Goal: Transaction & Acquisition: Purchase product/service

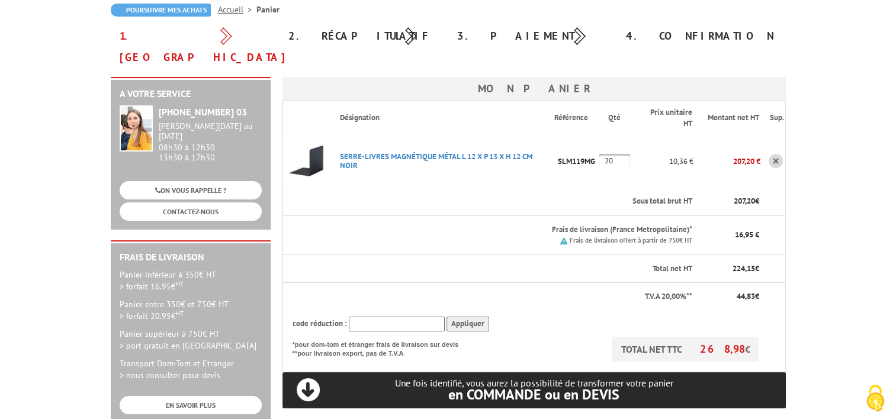
drag, startPoint x: 618, startPoint y: 137, endPoint x: 605, endPoint y: 137, distance: 13.0
click at [605, 154] on input "20" at bounding box center [614, 161] width 31 height 14
type input "40"
click at [534, 162] on td "SERRE-LIVRES MAGNéTIQUE MéTAL L 12 X P 13 X H 12 CM NOIR Code promo non activab…" at bounding box center [442, 160] width 224 height 53
click at [518, 188] on th "Sous total brut HT" at bounding box center [511, 202] width 363 height 28
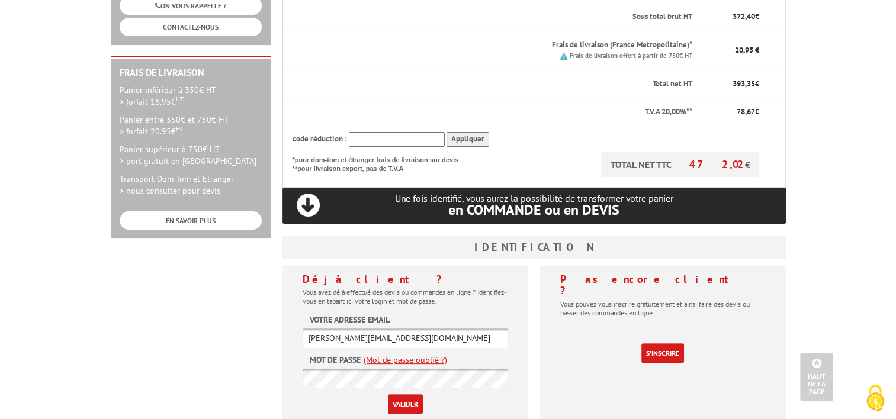
scroll to position [355, 0]
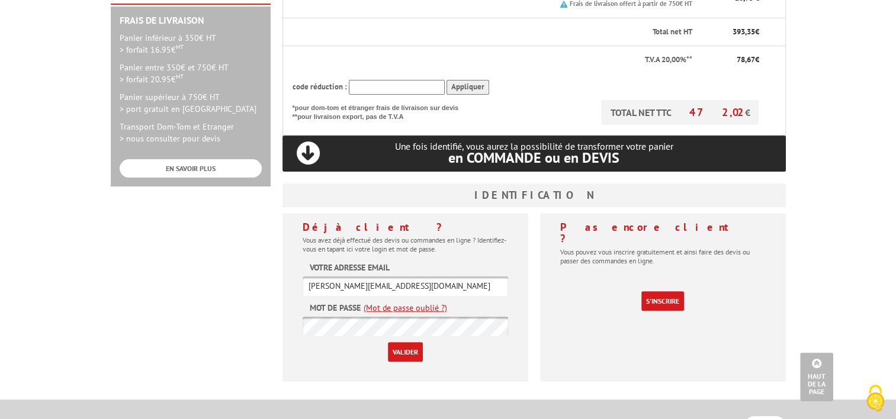
click at [404, 342] on input "Valider" at bounding box center [405, 352] width 35 height 20
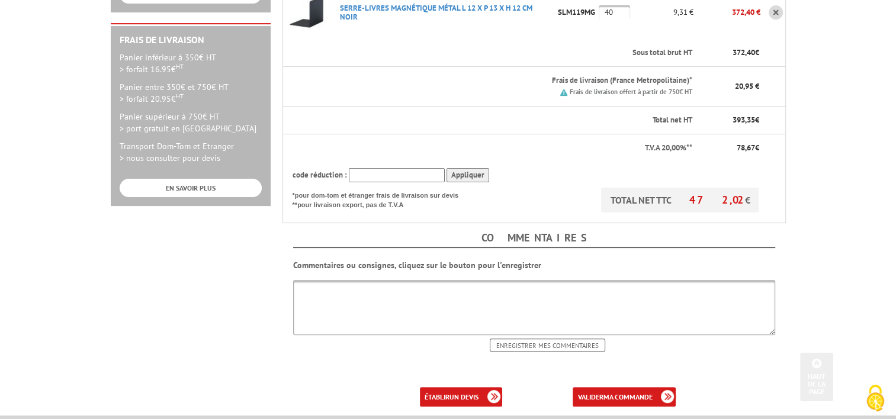
scroll to position [355, 0]
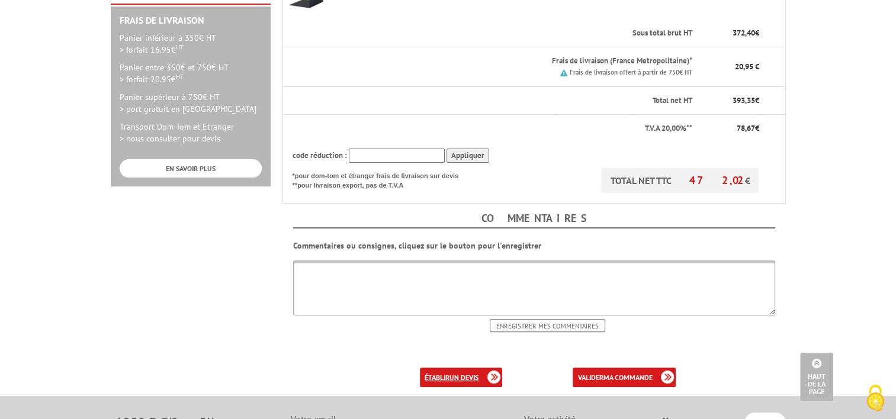
click at [449, 373] on b "un devis" at bounding box center [463, 377] width 29 height 9
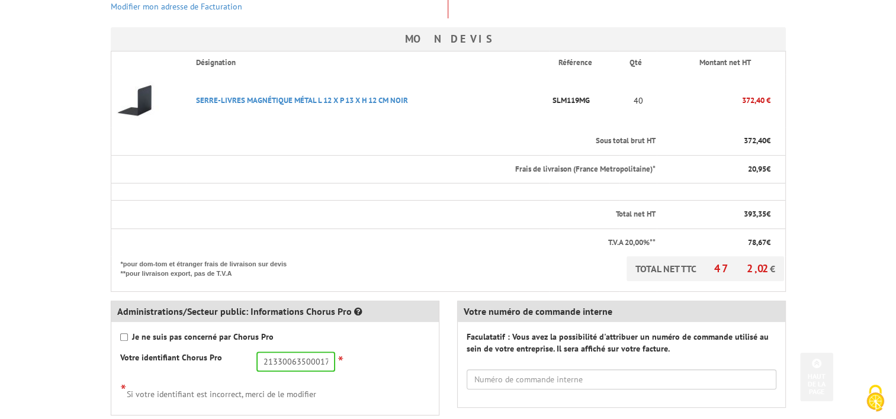
scroll to position [355, 0]
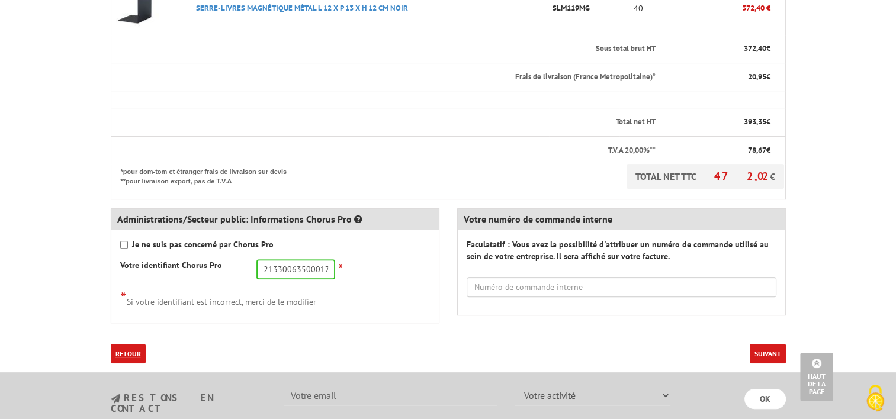
click at [131, 349] on link "Retour" at bounding box center [128, 354] width 35 height 20
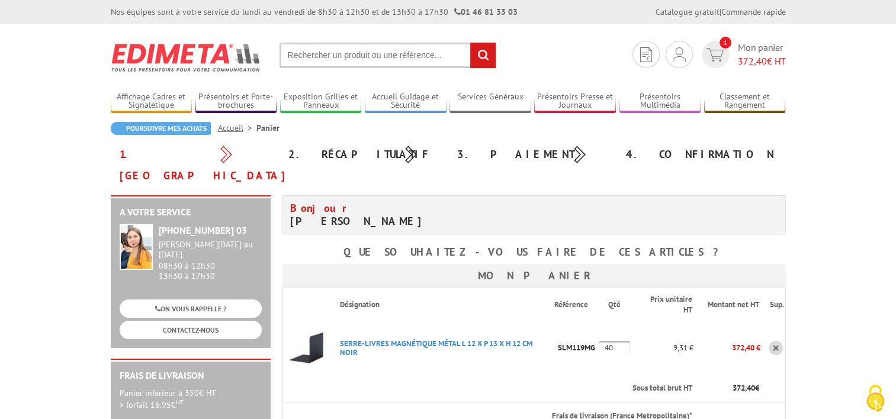
drag, startPoint x: 616, startPoint y: 324, endPoint x: 599, endPoint y: 324, distance: 17.2
click at [599, 324] on tr "SERRE-LIVRES MAGNéTIQUE MéTAL L 12 X P 13 X H 12 CM NOIR Code promo non activab…" at bounding box center [533, 348] width 503 height 53
type input "20"
click at [450, 343] on td "SERRE-LIVRES MAGNéTIQUE MéTAL L 12 X P 13 X H 12 CM NOIR Code promo non activab…" at bounding box center [442, 348] width 224 height 53
click at [384, 375] on th "Sous total brut HT" at bounding box center [511, 389] width 363 height 28
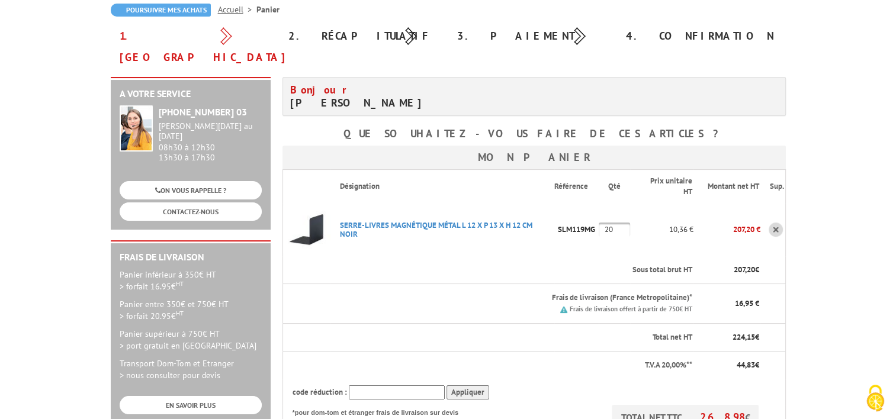
scroll to position [178, 0]
